Goal: Information Seeking & Learning: Check status

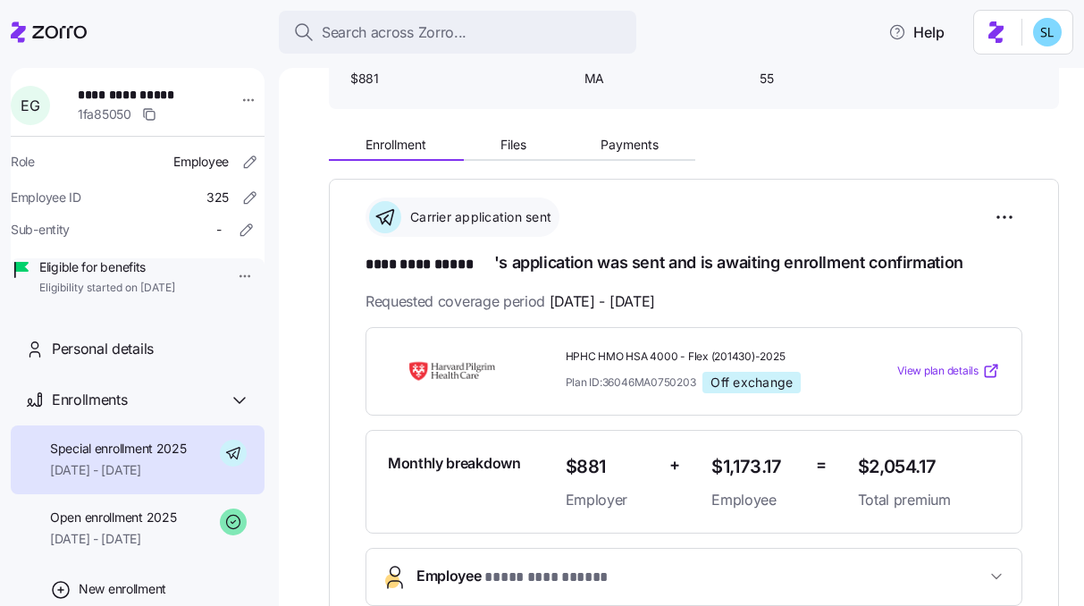
scroll to position [157, 0]
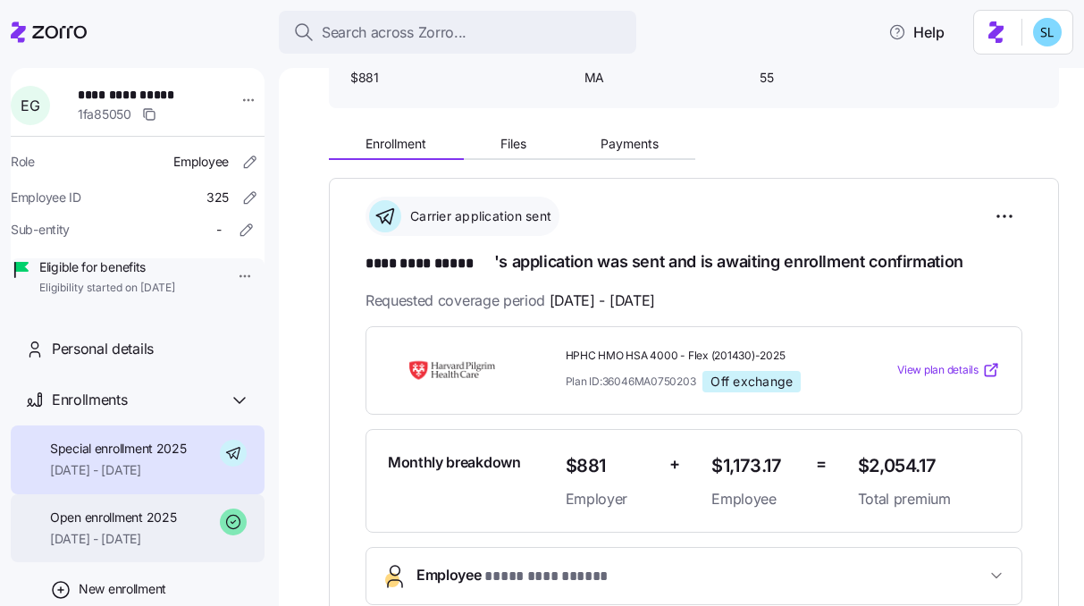
click at [117, 563] on div "Open enrollment 2025 08/01/2025 - 08/31/2025" at bounding box center [138, 528] width 254 height 69
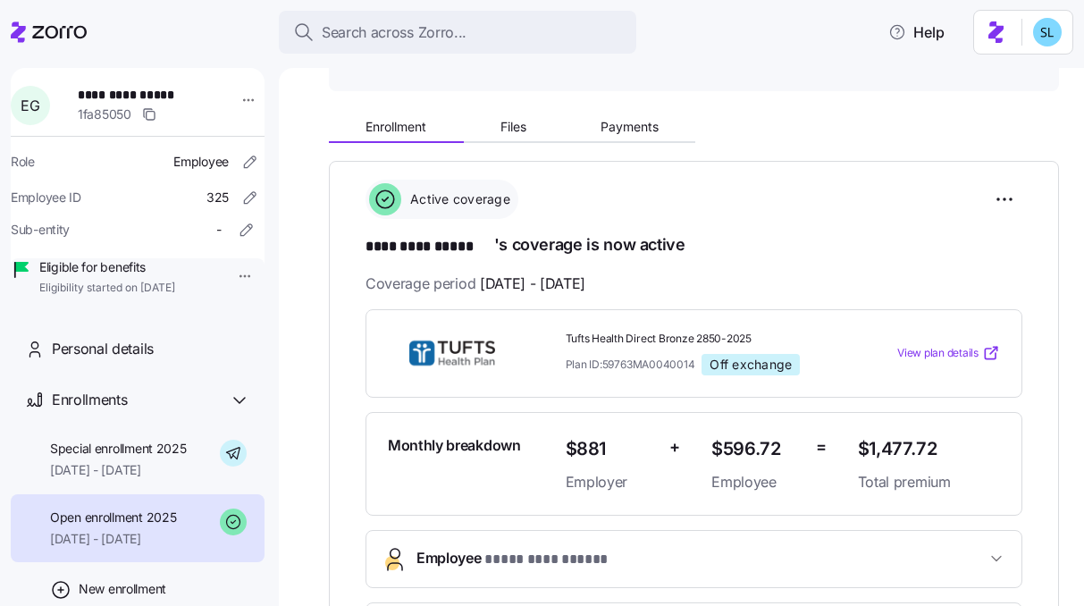
scroll to position [176, 0]
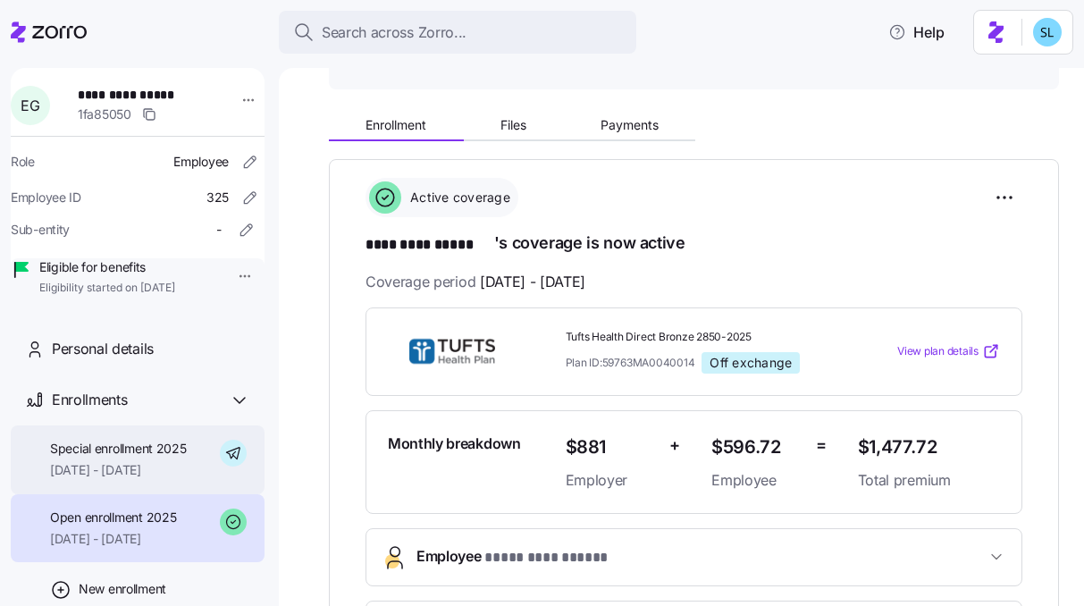
click at [86, 494] on div "Special enrollment 2025 09/01/2025 - 12/31/2025" at bounding box center [138, 459] width 254 height 69
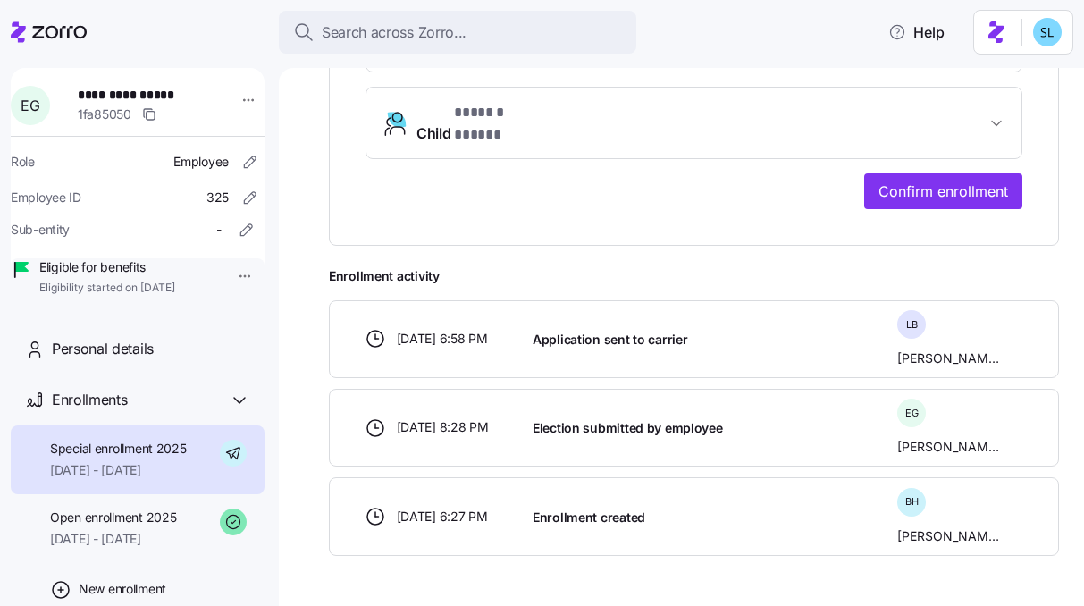
scroll to position [870, 0]
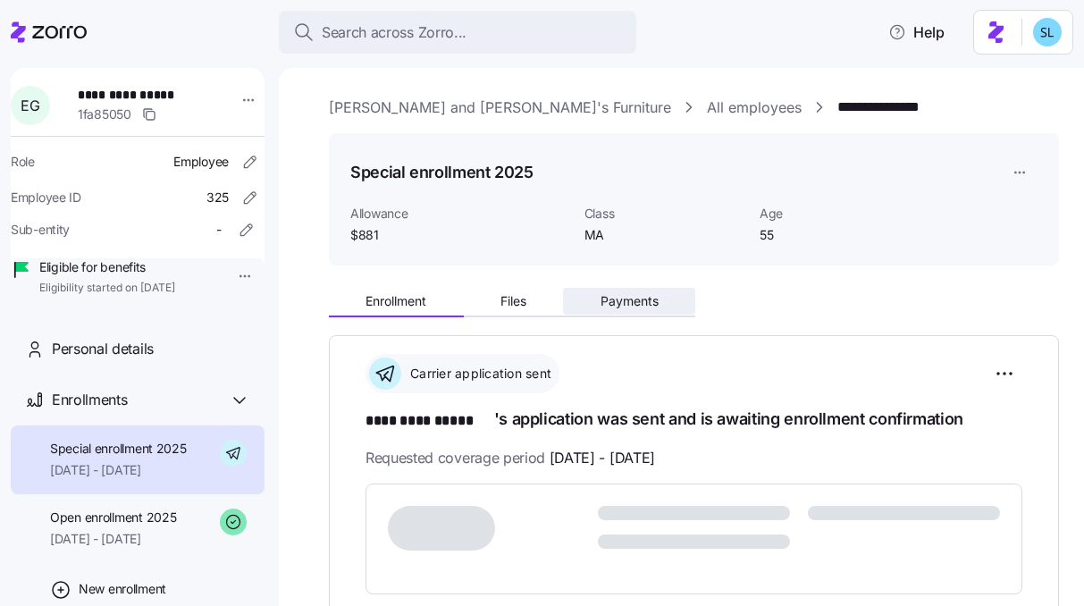
click at [612, 290] on button "Payments" at bounding box center [629, 301] width 132 height 27
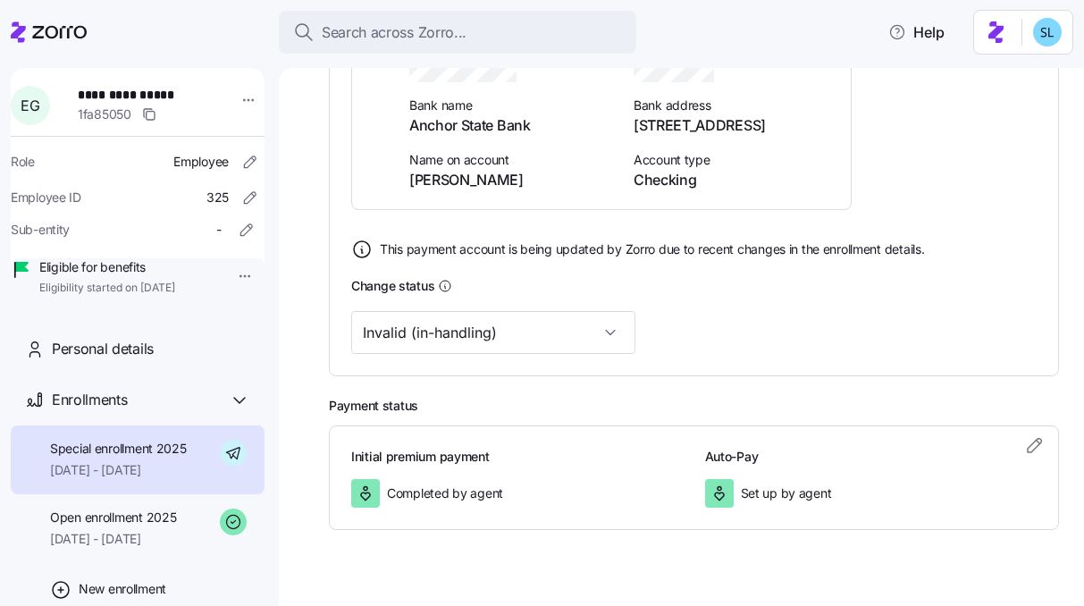
scroll to position [513, 0]
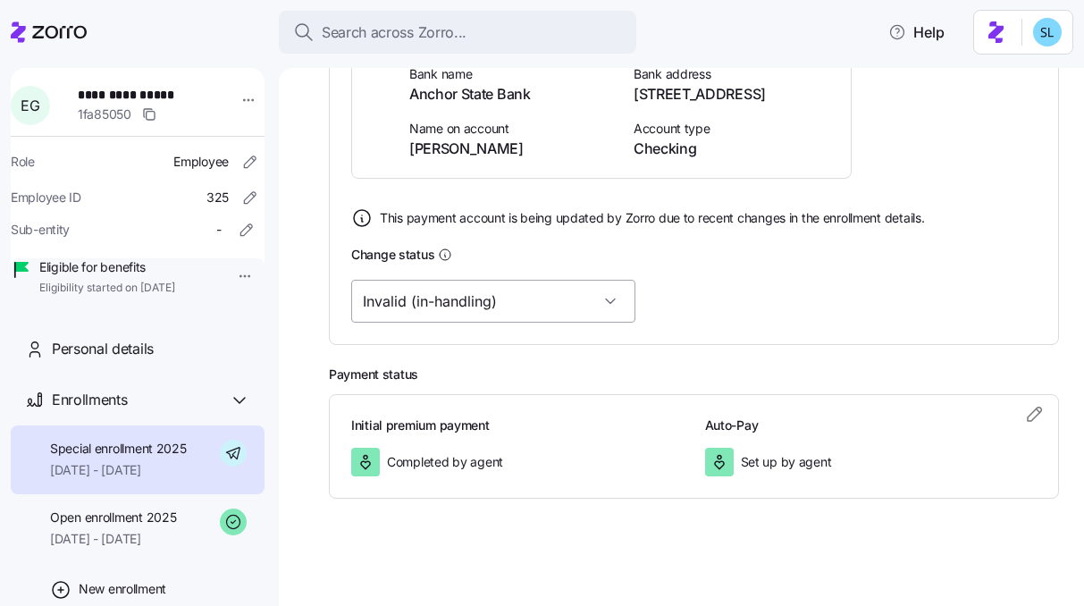
click at [542, 303] on input "Invalid (in-handling)" at bounding box center [493, 301] width 284 height 43
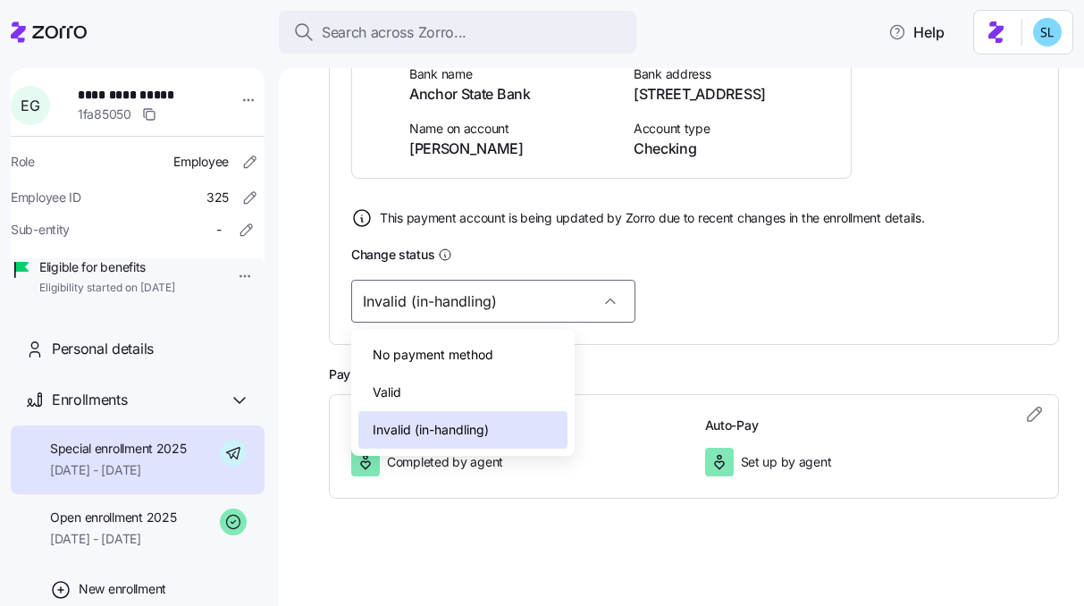
click at [501, 375] on div "Valid" at bounding box center [462, 393] width 209 height 38
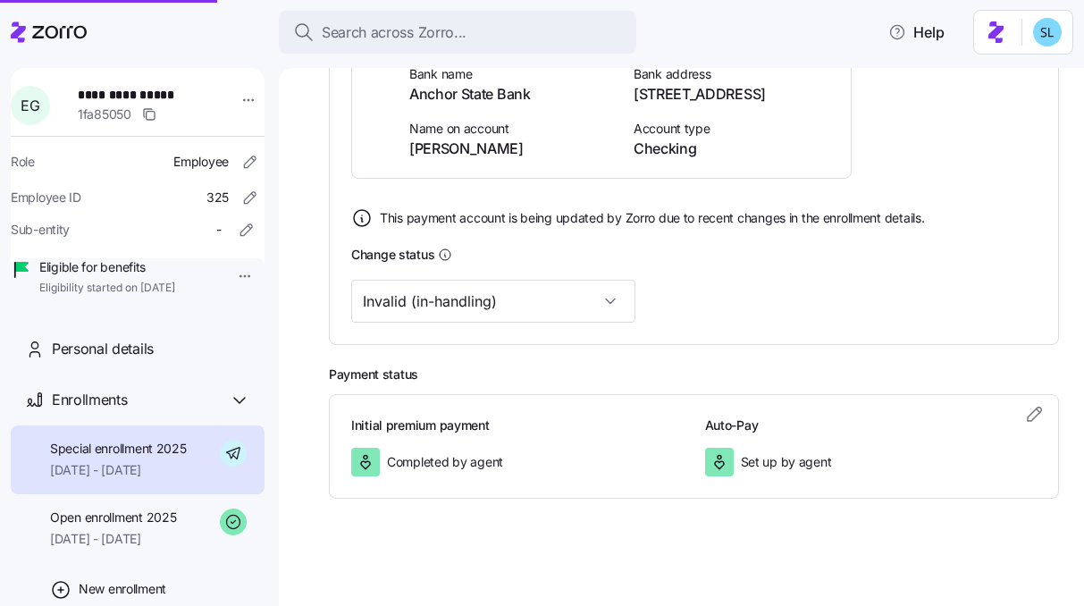
type input "Valid"
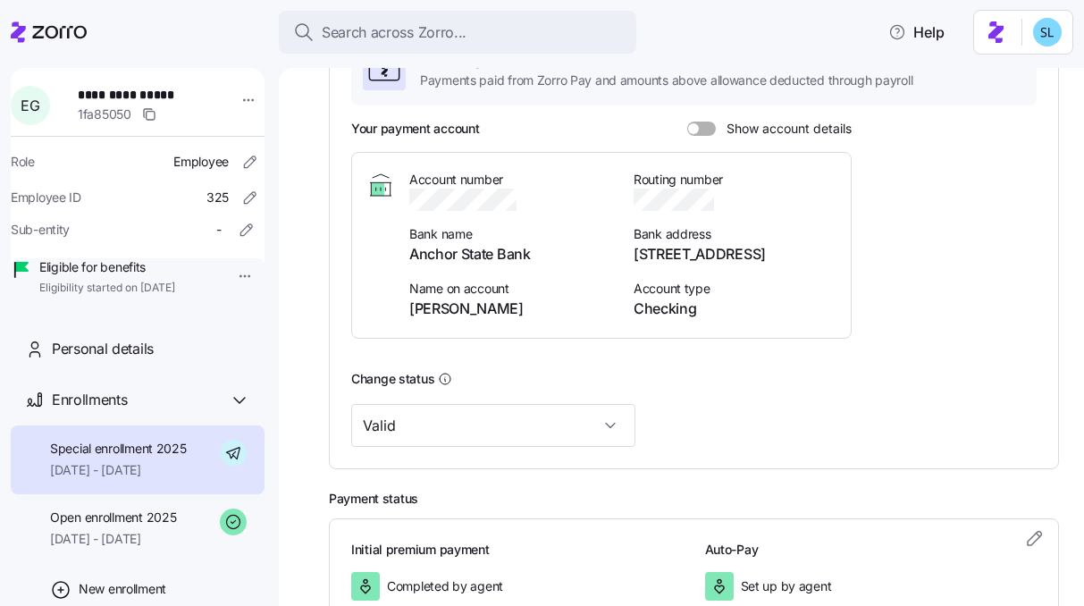
scroll to position [250, 0]
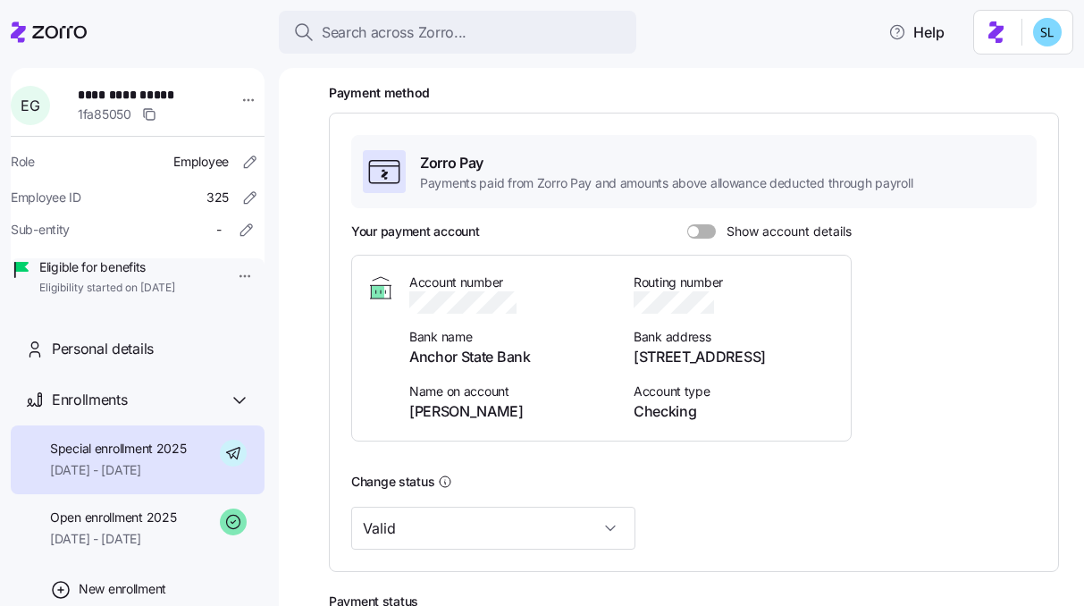
click at [704, 231] on span at bounding box center [708, 231] width 18 height 14
click at [687, 224] on input "Show account details" at bounding box center [687, 224] width 0 height 0
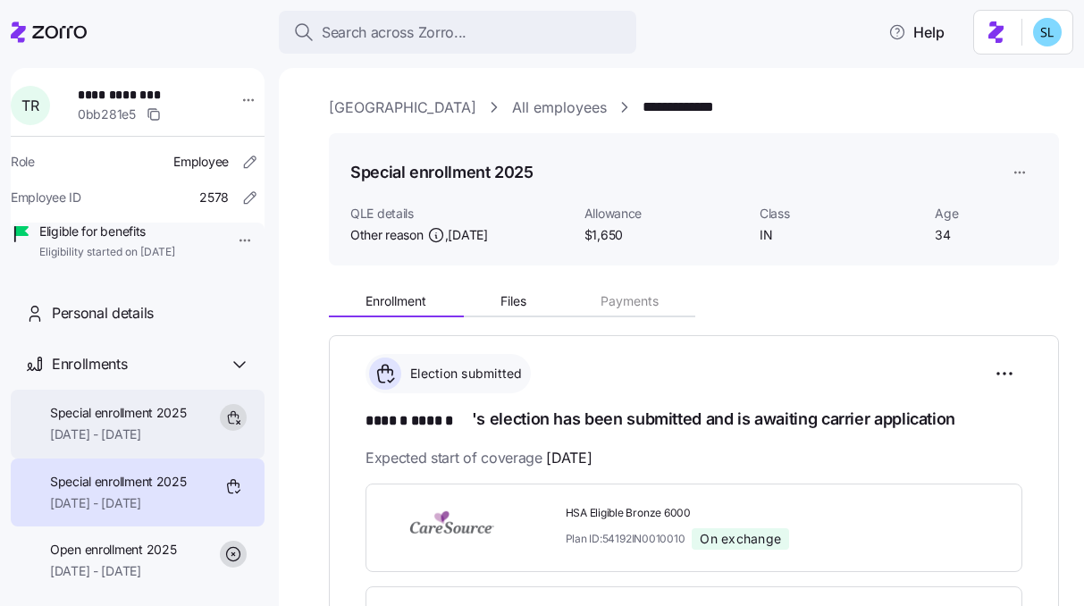
click at [158, 443] on span "[DATE] - [DATE]" at bounding box center [118, 434] width 137 height 18
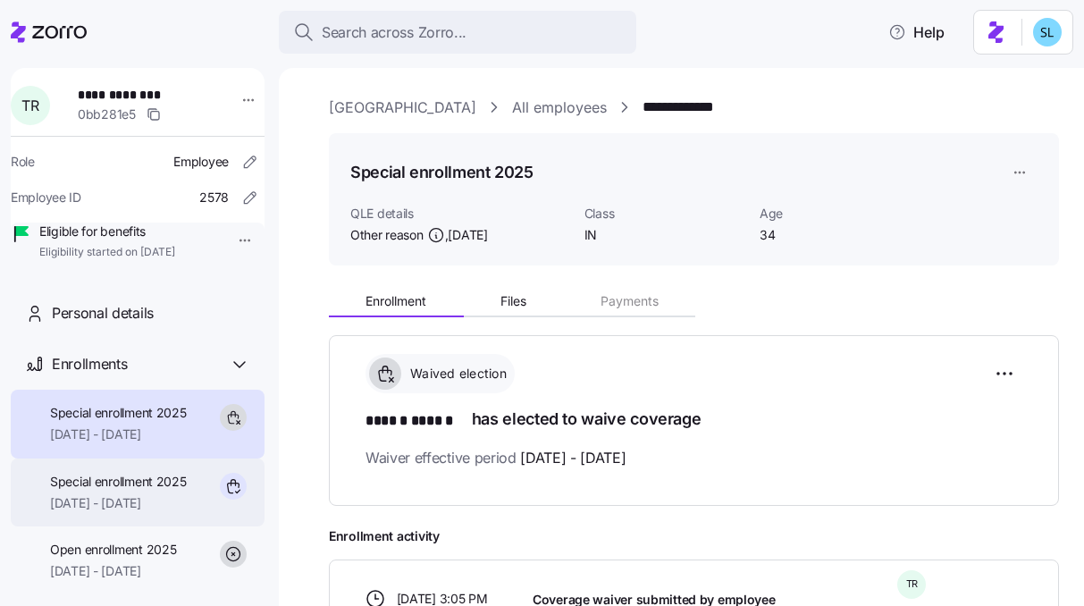
click at [151, 491] on span "Special enrollment 2025" at bounding box center [118, 482] width 137 height 18
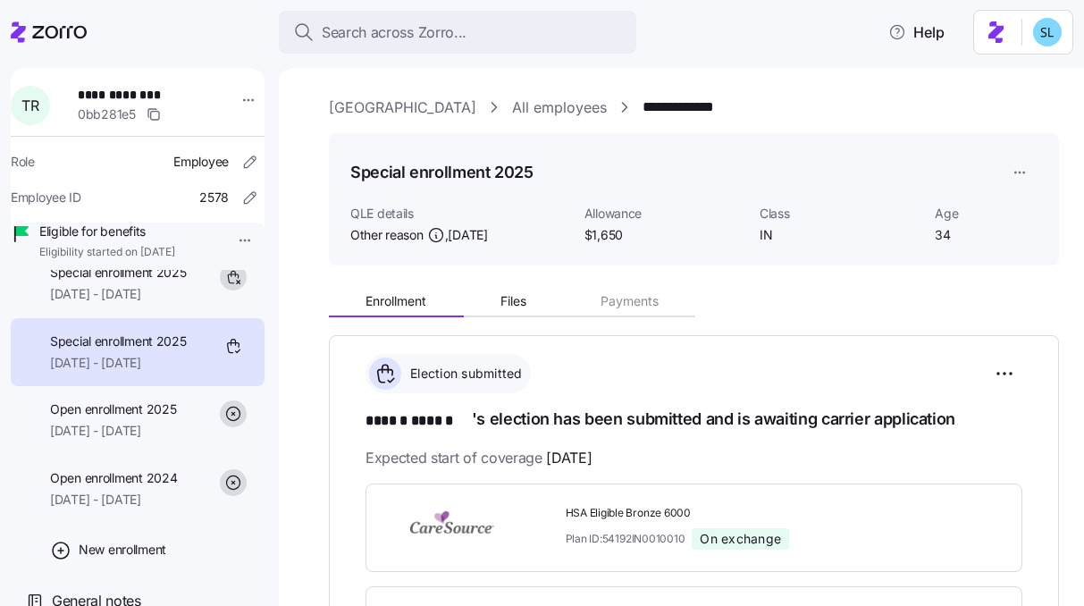
scroll to position [147, 0]
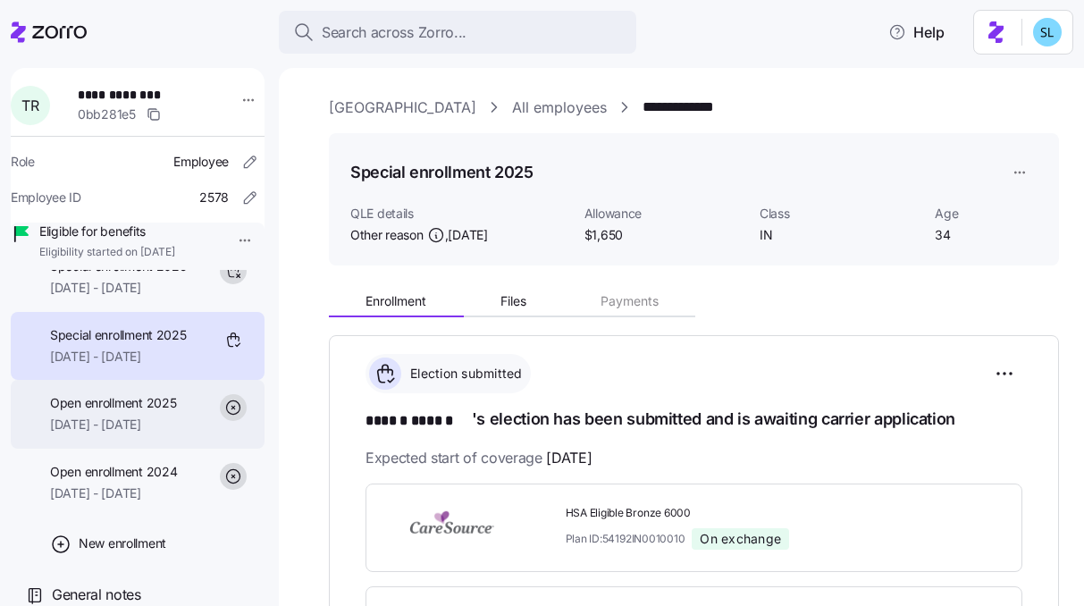
click at [141, 449] on div "Open enrollment 2025 01/01/2025 - 09/30/2025" at bounding box center [138, 414] width 254 height 69
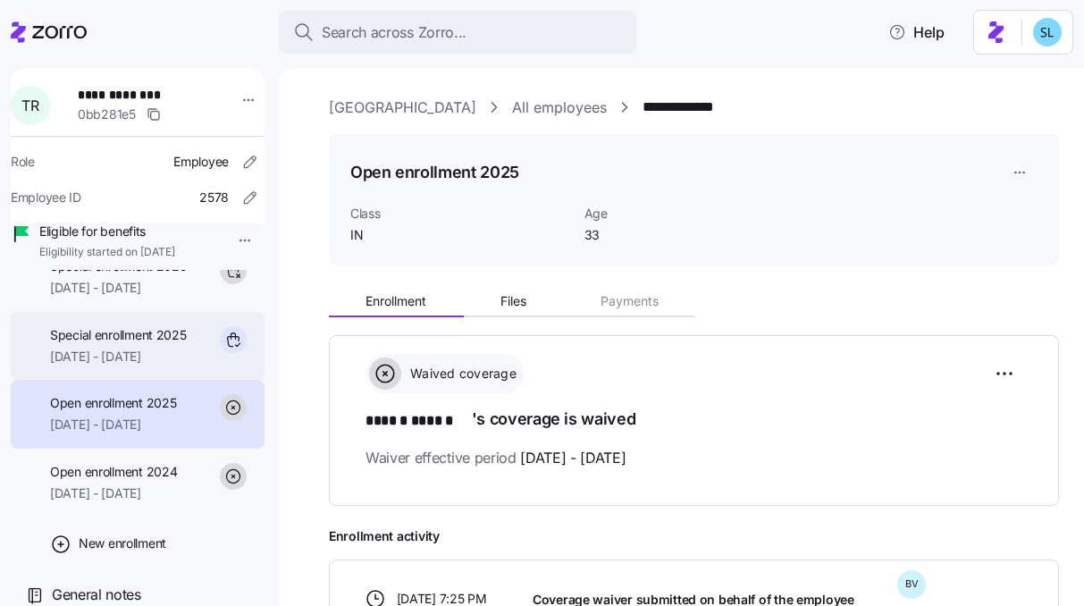
click at [117, 365] on span "10/01/2025 - 12/31/2025" at bounding box center [118, 357] width 137 height 18
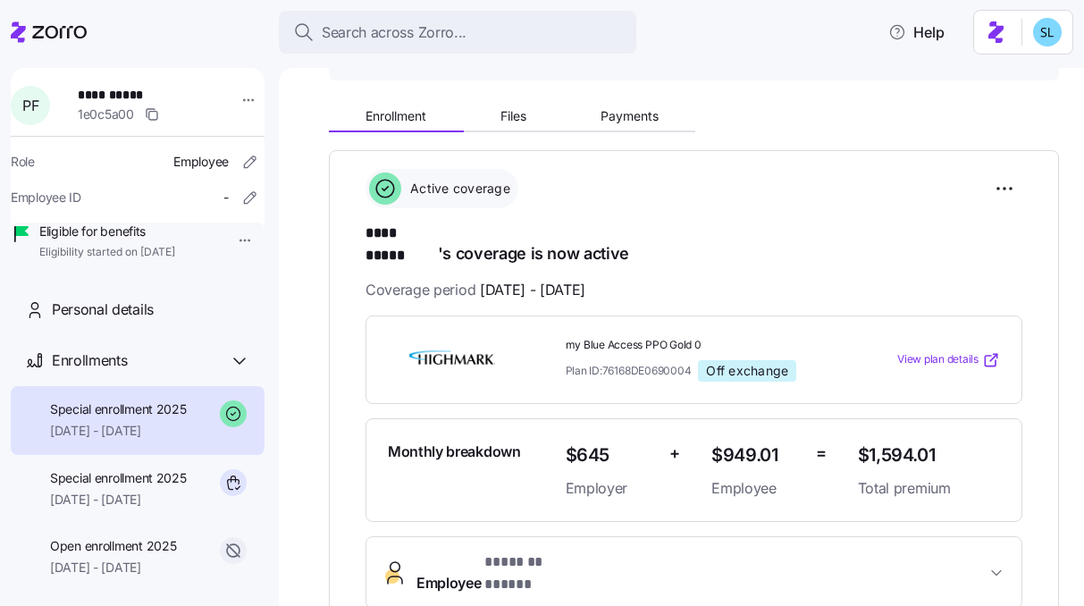
scroll to position [269, 0]
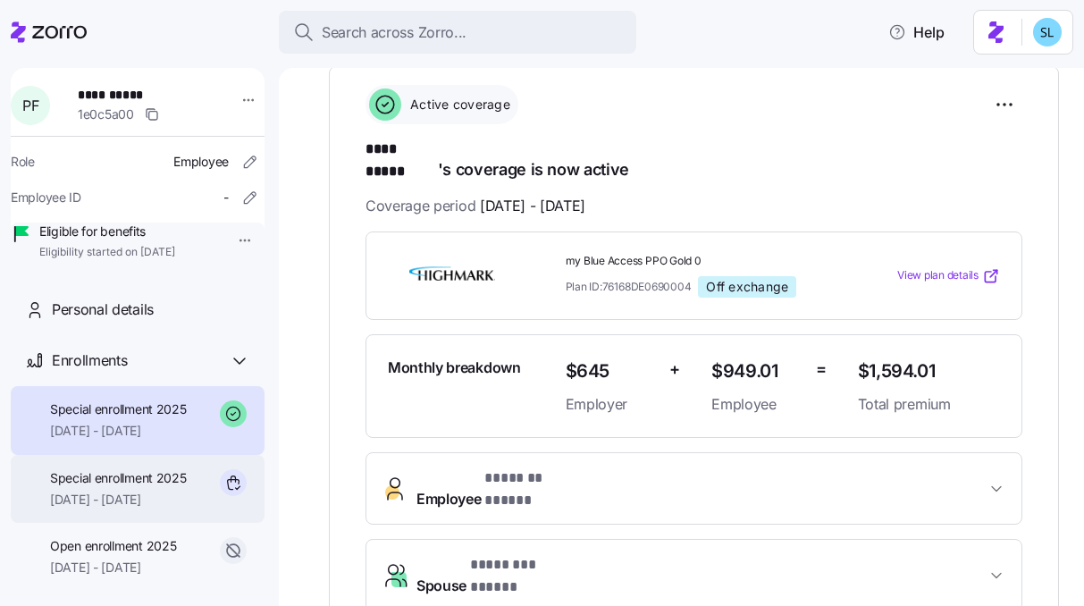
click at [140, 487] on span "Special enrollment 2025" at bounding box center [118, 478] width 137 height 18
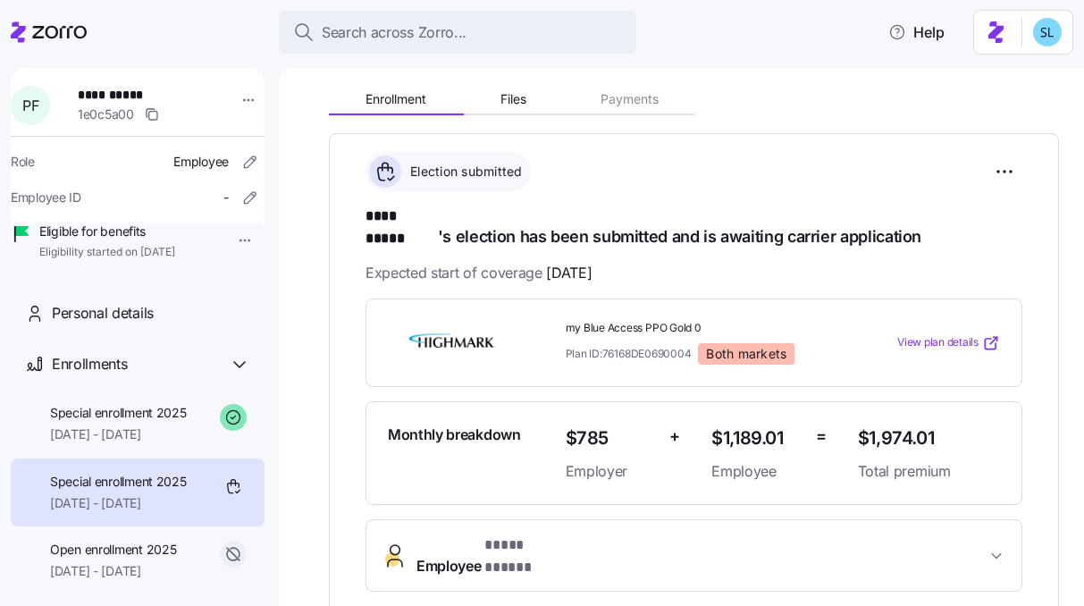
scroll to position [206, 0]
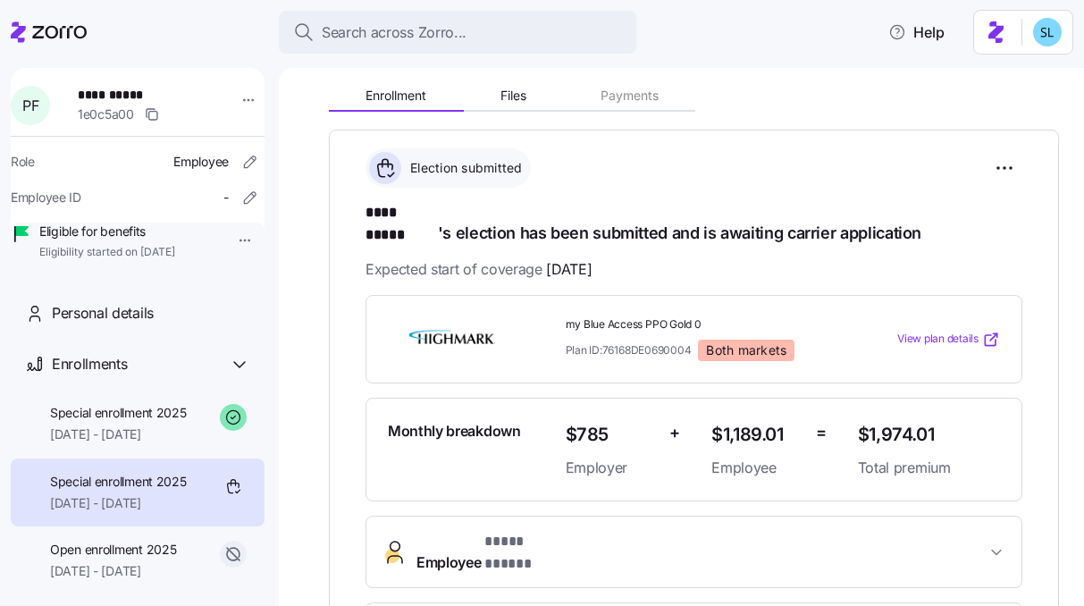
click at [893, 420] on span "$1,974.01" at bounding box center [929, 434] width 142 height 29
copy span "$1,974.01"
